Goal: Task Accomplishment & Management: Complete application form

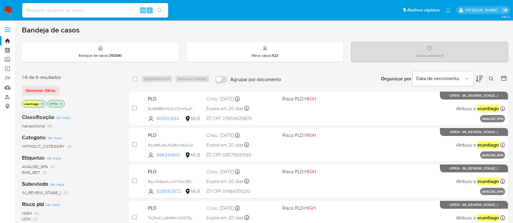
click at [113, 86] on div "Remover filtros" at bounding box center [70, 91] width 97 height 10
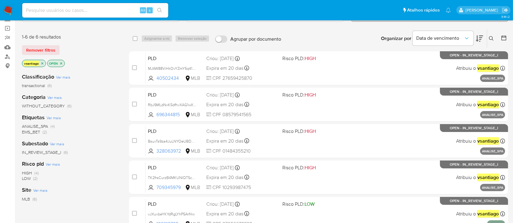
click at [95, 101] on div "Categoria Ver mais WITHOUT_CATEGORY (6)" at bounding box center [70, 102] width 97 height 16
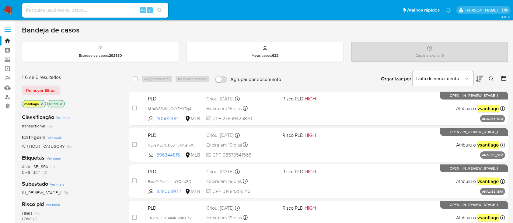
click at [277, 24] on div "3.161.2" at bounding box center [265, 195] width 486 height 342
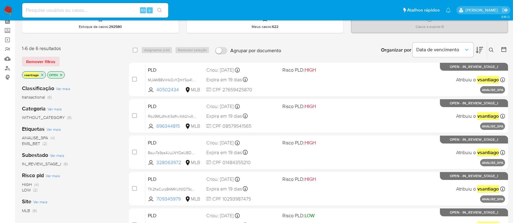
scroll to position [40, 0]
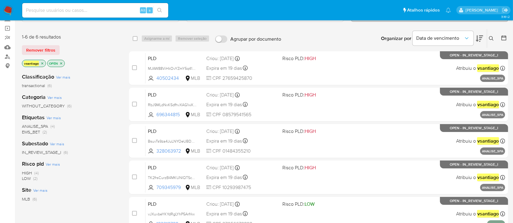
click at [39, 133] on span "EMS_BET" at bounding box center [31, 132] width 18 height 6
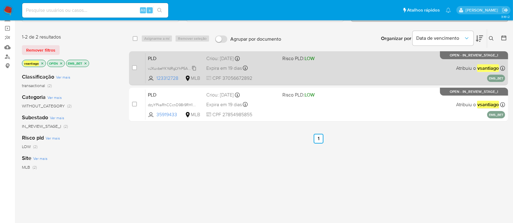
click at [193, 67] on span "vJXuvbeYKYdRgLYhP5Arfrkx" at bounding box center [171, 68] width 47 height 7
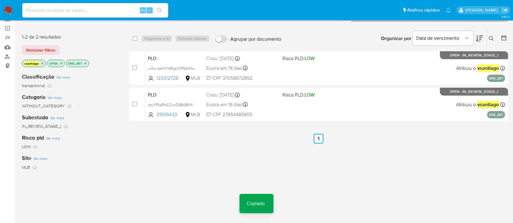
drag, startPoint x: 40, startPoint y: 1, endPoint x: 46, endPoint y: 55, distance: 54.7
click at [90, 40] on div "1-2 de 2 resultados Remover filtros vsantiago OPEN EMS_BET" at bounding box center [70, 51] width 97 height 35
click at [10, 48] on link "Mulan" at bounding box center [36, 47] width 72 height 9
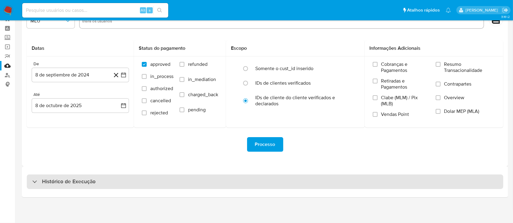
click at [299, 181] on div "Histórico de Execução" at bounding box center [265, 182] width 476 height 15
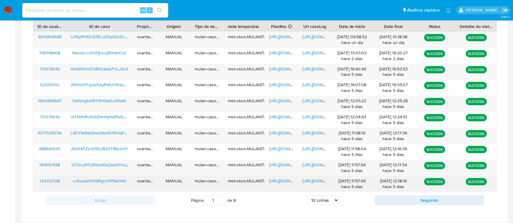
scroll to position [251, 0]
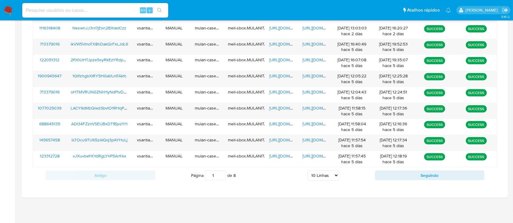
click at [333, 178] on select "5 Linhas 10 Linhas 20 Linhas 25 Linhas 50 Linhas 100 Linhas" at bounding box center [322, 176] width 31 height 10
select select "100"
click at [307, 171] on select "5 Linhas 10 Linhas 20 Linhas 25 Linhas 50 Linhas 100 Linhas" at bounding box center [322, 176] width 31 height 10
click at [325, 166] on div "https://docs.google.com/document/d/1iJNeObbh5ojGNTCueqGehF78S7okFkQHuw_riVLnx8M…" at bounding box center [314, 159] width 33 height 16
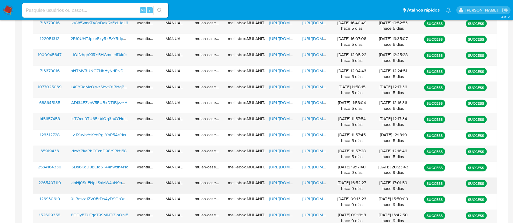
scroll to position [211, 0]
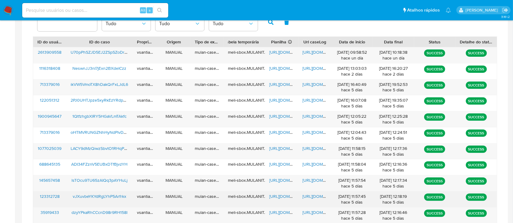
click at [109, 200] on div "vJXuvbeYKYdRgLYhP5Arfrkx" at bounding box center [99, 200] width 66 height 16
click at [109, 196] on span "vJXuvbeYKYdRgLYhP5Arfrkx" at bounding box center [100, 197] width 54 height 6
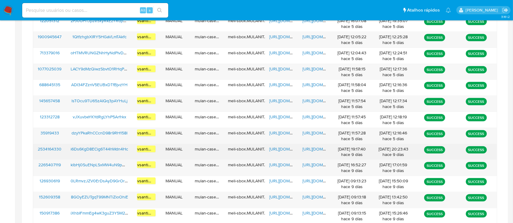
scroll to position [292, 0]
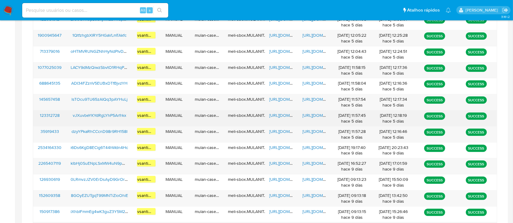
click at [285, 116] on span "https://docs.google.com/spreadsheets/d/15nz9rtVMlFfPzvxPLftOIIvgigs6jkFg6UZhf7I…" at bounding box center [290, 115] width 42 height 6
click at [323, 116] on span "https://docs.google.com/document/d/1iJNeObbh5ojGNTCueqGehF78S7okFkQHuw_riVLnx8M…" at bounding box center [323, 115] width 42 height 6
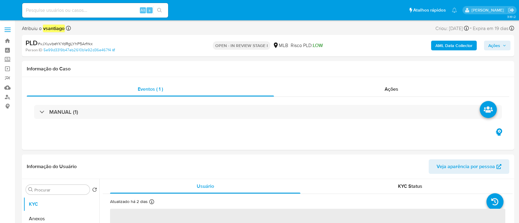
select select "10"
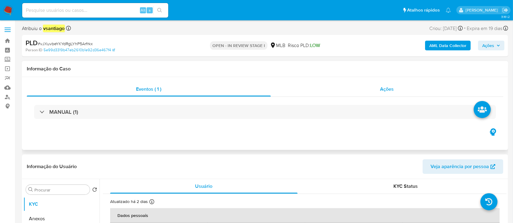
click at [389, 92] on span "Ações" at bounding box center [387, 89] width 14 height 7
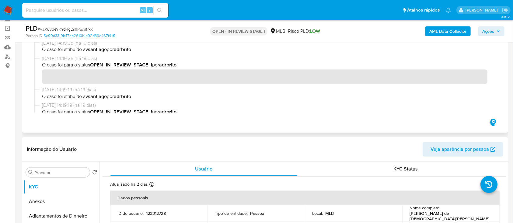
scroll to position [81, 0]
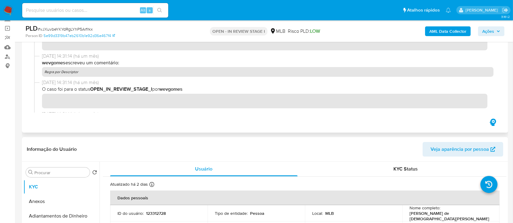
drag, startPoint x: 76, startPoint y: 73, endPoint x: 99, endPoint y: 60, distance: 26.7
click at [47, 73] on p "Regra por Descriptor" at bounding box center [267, 72] width 451 height 10
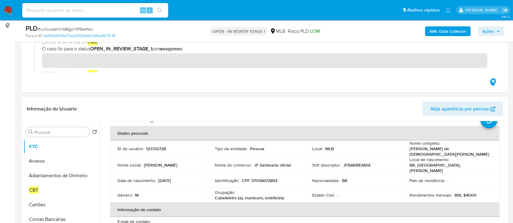
scroll to position [40, 0]
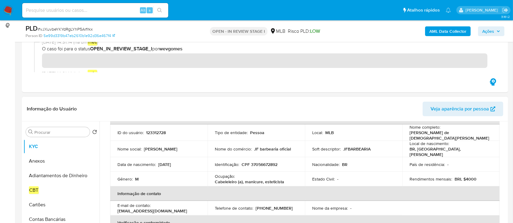
click at [267, 162] on p "CPF 37056672892" at bounding box center [259, 164] width 36 height 5
copy p "37056672892"
click at [440, 141] on td "Local de nascimento : BR, SP, Franco da Rocha" at bounding box center [450, 149] width 97 height 16
drag, startPoint x: 407, startPoint y: 136, endPoint x: 466, endPoint y: 136, distance: 59.0
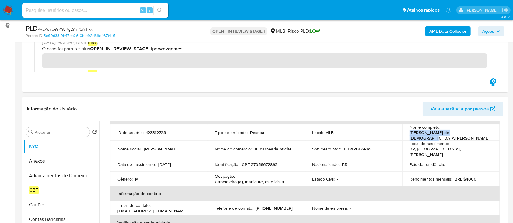
click at [466, 136] on div "Nome completo : Anderson de Jesus Figueiredo" at bounding box center [450, 133] width 83 height 16
copy p "[PERSON_NAME] de [DEMOGRAPHIC_DATA][PERSON_NAME]"
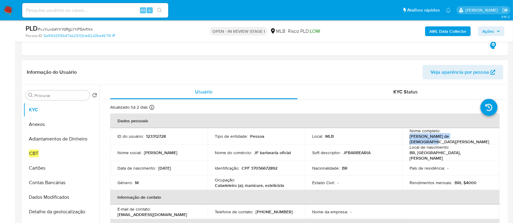
scroll to position [162, 0]
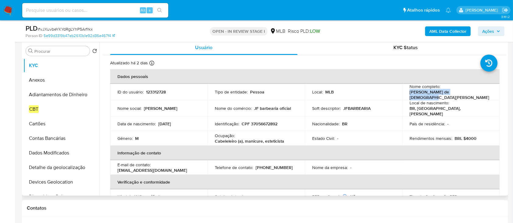
click at [152, 67] on div at bounding box center [151, 64] width 5 height 7
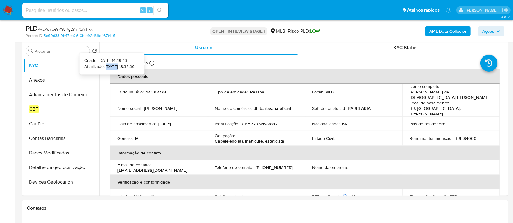
drag, startPoint x: 97, startPoint y: 69, endPoint x: 109, endPoint y: 69, distance: 12.2
click at [109, 69] on p "Atualizado: [DATE] 18:32:39" at bounding box center [109, 67] width 50 height 6
click at [156, 92] on p "123312728" at bounding box center [156, 91] width 20 height 5
drag, startPoint x: 156, startPoint y: 92, endPoint x: 176, endPoint y: 78, distance: 23.9
click at [156, 92] on p "123312728" at bounding box center [156, 91] width 20 height 5
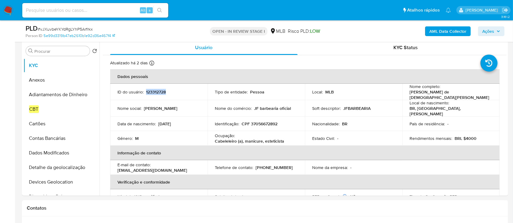
copy p "123312728"
click at [377, 108] on div "Soft descriptor : JFBARBEARIA" at bounding box center [353, 108] width 83 height 5
click at [158, 92] on p "123312728" at bounding box center [156, 91] width 20 height 5
copy p "123312728"
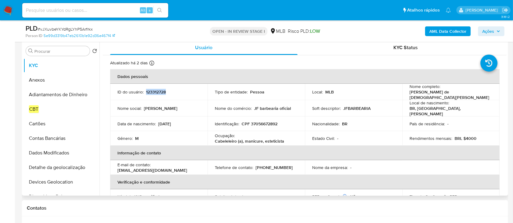
click at [150, 87] on td "ID do usuário : 123312728" at bounding box center [158, 92] width 97 height 16
click at [152, 90] on p "123312728" at bounding box center [156, 91] width 20 height 5
click at [58, 47] on div "Procurar" at bounding box center [58, 51] width 64 height 10
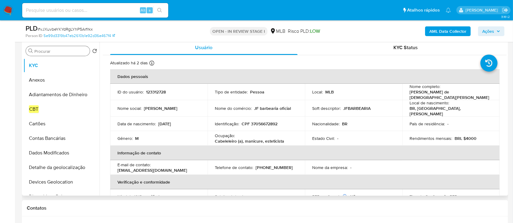
click at [58, 51] on input "Procurar" at bounding box center [60, 51] width 53 height 5
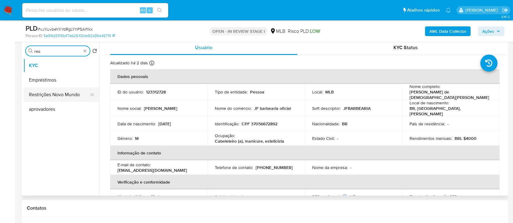
click at [53, 96] on button "Restrições Novo Mundo" at bounding box center [58, 95] width 71 height 15
click at [61, 96] on button "Restrições Novo Mundo" at bounding box center [58, 95] width 71 height 15
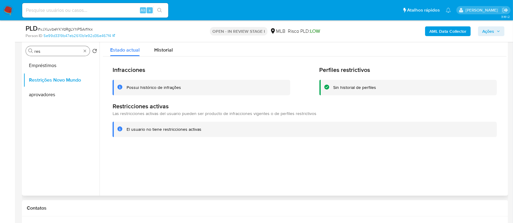
click at [52, 51] on input "res" at bounding box center [57, 51] width 47 height 5
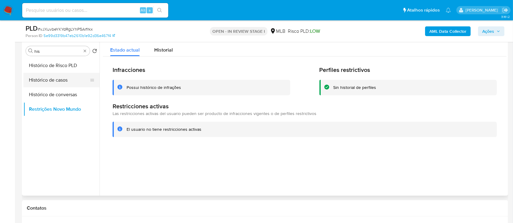
click at [52, 80] on button "Histórico de casos" at bounding box center [58, 80] width 71 height 15
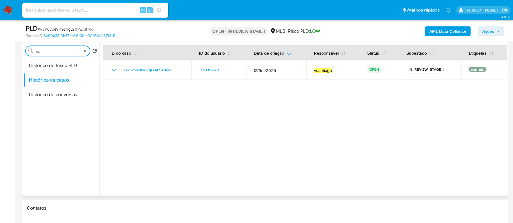
click at [64, 52] on input "his" at bounding box center [57, 51] width 47 height 5
click at [58, 67] on button "Documentação" at bounding box center [58, 65] width 71 height 15
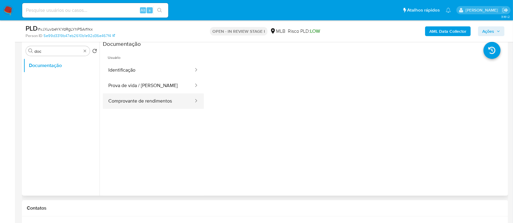
click at [150, 102] on button "Comprovante de rendimentos" at bounding box center [148, 102] width 91 height 16
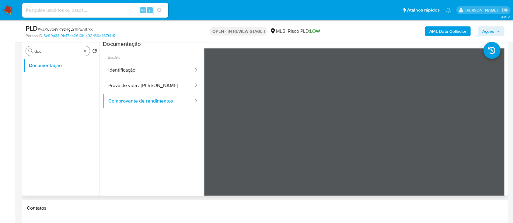
click at [50, 52] on input "doc" at bounding box center [57, 51] width 47 height 5
type input "gera"
click at [50, 81] on button "Geral" at bounding box center [58, 80] width 71 height 15
click at [50, 78] on button "Geral" at bounding box center [58, 80] width 71 height 15
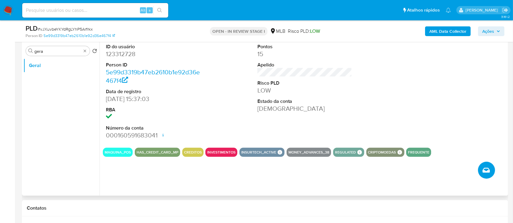
click at [484, 171] on icon "Criar caso manual" at bounding box center [485, 170] width 7 height 5
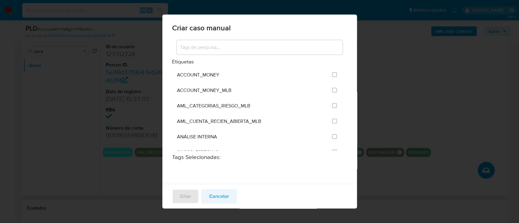
click at [224, 197] on span "Cancelar" at bounding box center [219, 196] width 20 height 13
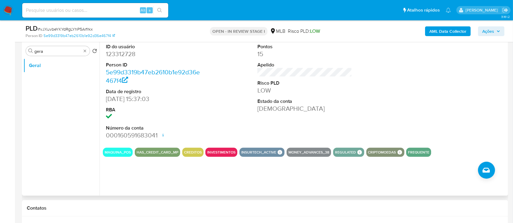
click at [134, 172] on div "ID do usuário 123312728 Person ID 5e99d3319b47eb2610b1e92d36e467f4 Data de regi…" at bounding box center [302, 118] width 407 height 156
click at [61, 52] on input "gera" at bounding box center [57, 51] width 47 height 5
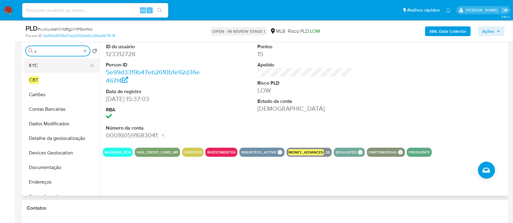
click at [52, 67] on button "KYC" at bounding box center [58, 65] width 71 height 15
click at [45, 65] on button "KYC" at bounding box center [58, 65] width 71 height 15
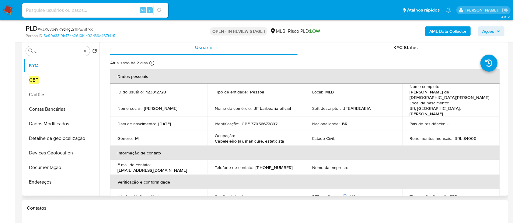
click at [270, 121] on p "CPF 37056672892" at bounding box center [259, 123] width 36 height 5
copy p "37056672892"
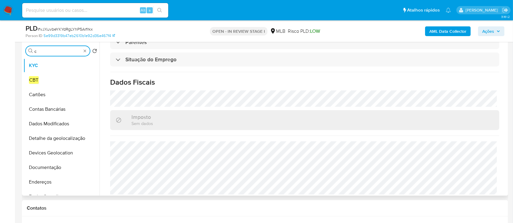
click at [56, 50] on input "c" at bounding box center [57, 51] width 47 height 5
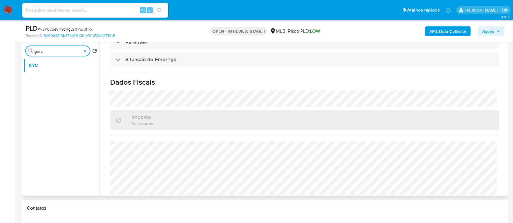
click at [52, 50] on input "gers" at bounding box center [57, 51] width 47 height 5
type input "gera"
click at [39, 83] on button "Geral" at bounding box center [58, 80] width 71 height 15
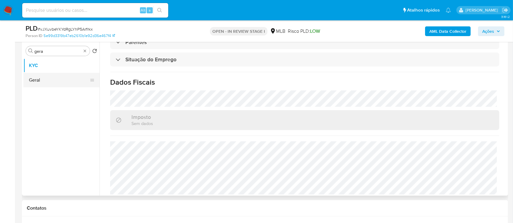
click at [43, 78] on button "Geral" at bounding box center [58, 80] width 71 height 15
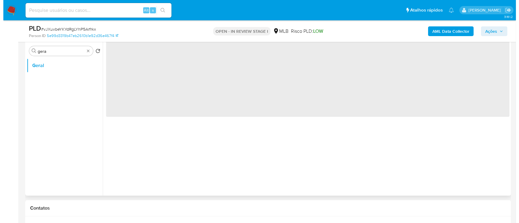
scroll to position [0, 0]
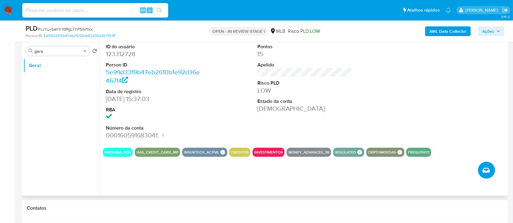
click at [491, 171] on button "Criar caso manual" at bounding box center [486, 170] width 17 height 17
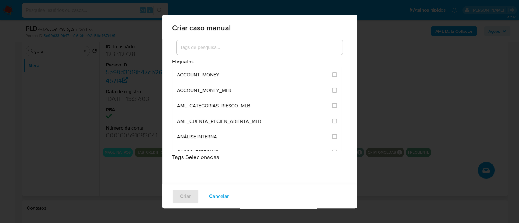
click at [227, 52] on div at bounding box center [260, 47] width 166 height 15
click at [226, 51] on input at bounding box center [260, 47] width 166 height 8
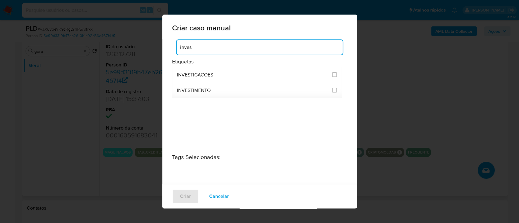
type input "inves"
click at [268, 127] on div "INVESTIGACOES INVESTIMENTO" at bounding box center [257, 115] width 170 height 97
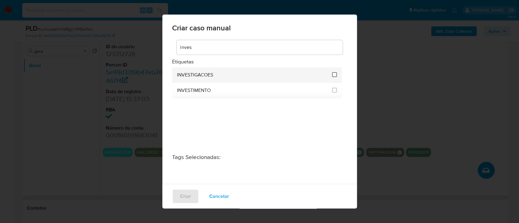
click at [333, 77] on input "2067" at bounding box center [334, 74] width 5 height 5
checkbox input "true"
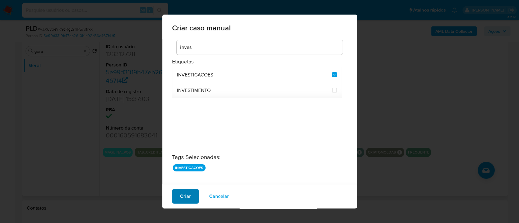
click at [186, 198] on span "Criar" at bounding box center [185, 196] width 11 height 13
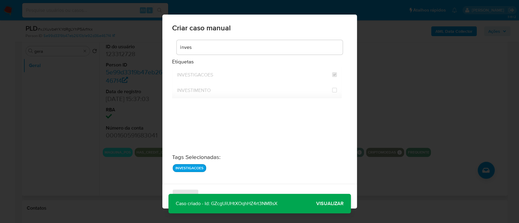
click at [321, 204] on span "Visualizar" at bounding box center [329, 204] width 27 height 0
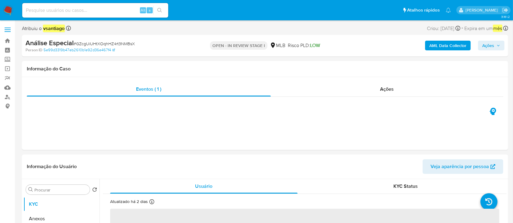
select select "10"
click at [498, 43] on span "Ações" at bounding box center [491, 45] width 18 height 9
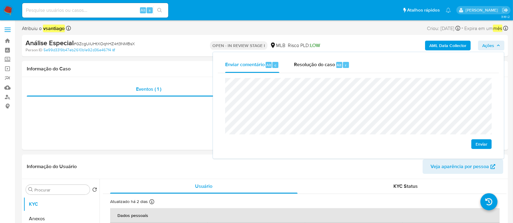
click at [481, 145] on span "Enviar" at bounding box center [481, 144] width 12 height 9
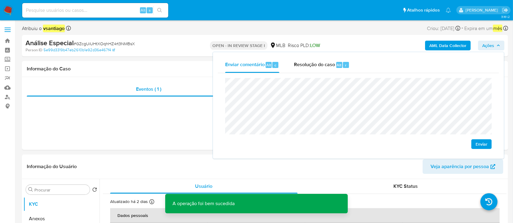
click at [483, 142] on span "Enviar" at bounding box center [481, 144] width 12 height 9
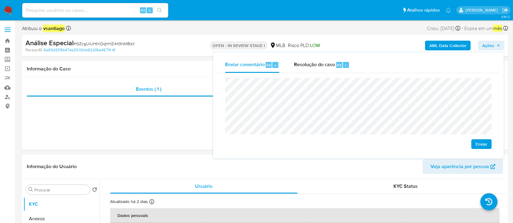
click at [480, 145] on span "Enviar" at bounding box center [481, 144] width 12 height 9
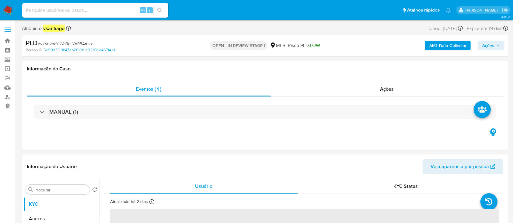
select select "10"
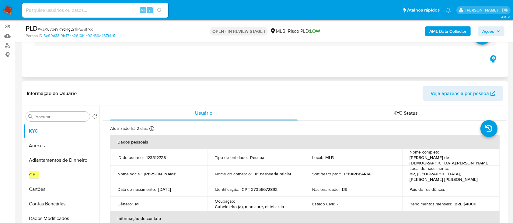
scroll to position [81, 0]
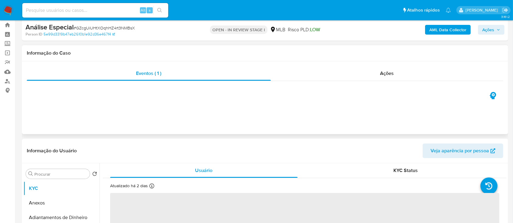
scroll to position [40, 0]
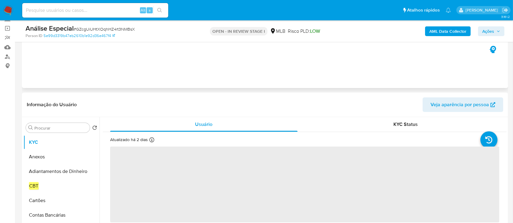
select select "10"
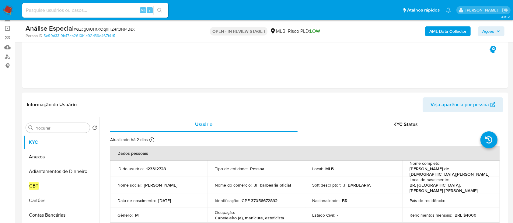
click at [301, 36] on div "Risco PLD: LOW" at bounding box center [304, 31] width 32 height 14
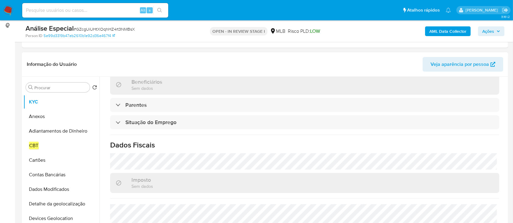
scroll to position [258, 0]
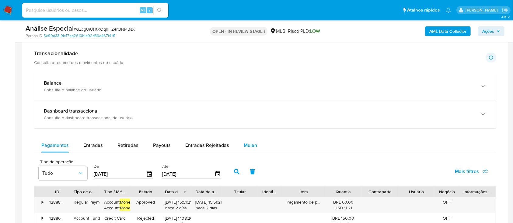
click at [249, 141] on div "Mulan" at bounding box center [250, 145] width 13 height 15
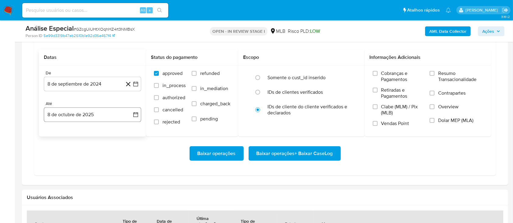
scroll to position [527, 0]
click at [92, 86] on button "8 de septiembre de 2024" at bounding box center [92, 84] width 97 height 15
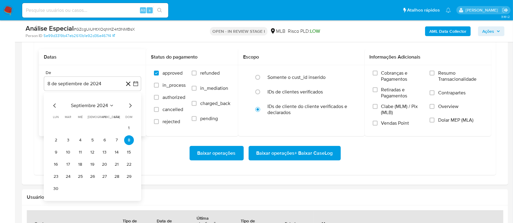
click at [130, 106] on icon "Mes siguiente" at bounding box center [130, 106] width 2 height 4
click at [131, 106] on icon "Mes siguiente" at bounding box center [130, 106] width 2 height 4
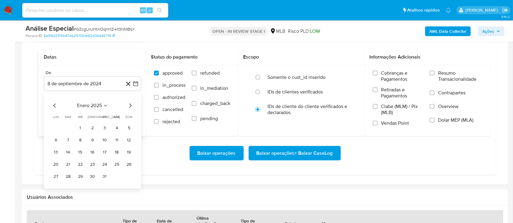
click at [131, 106] on icon "Mes siguiente" at bounding box center [130, 106] width 2 height 4
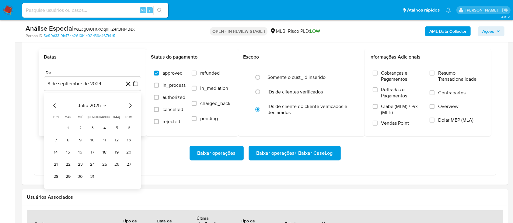
click at [69, 128] on button "1" at bounding box center [68, 128] width 10 height 10
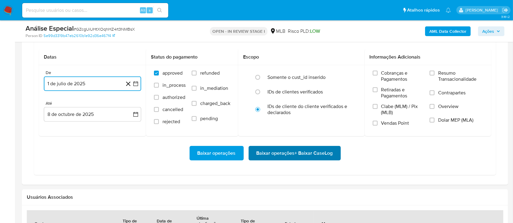
click at [304, 151] on span "Baixar operações + Baixar CaseLog" at bounding box center [294, 153] width 76 height 13
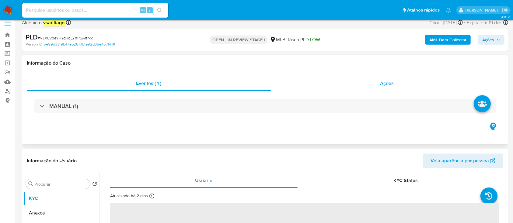
select select "10"
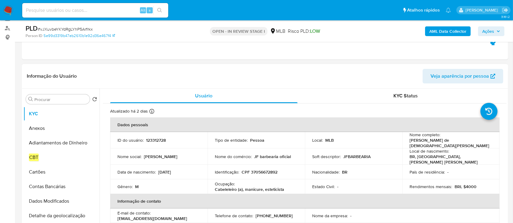
scroll to position [81, 0]
